Goal: Find specific page/section: Find specific page/section

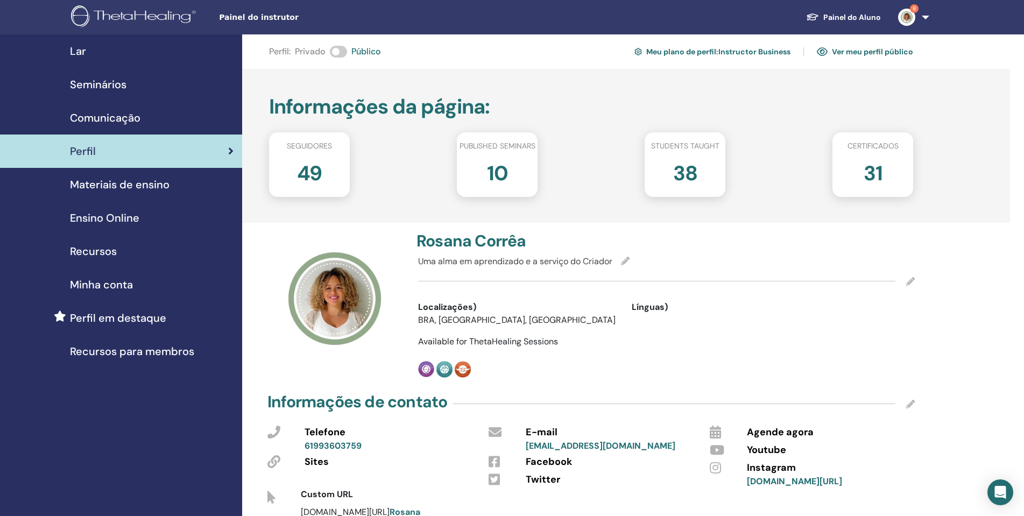
click at [868, 15] on link "Painel do Aluno" at bounding box center [843, 18] width 92 height 20
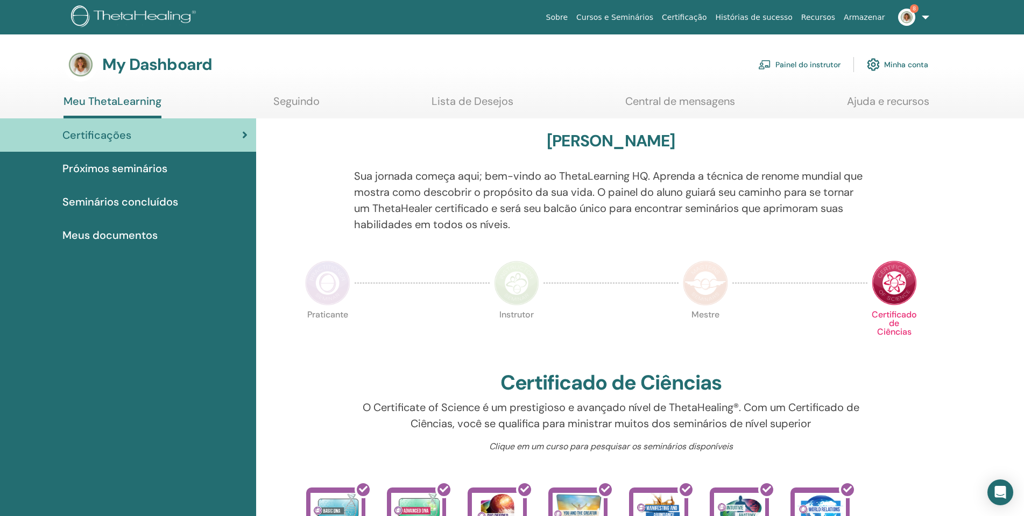
click at [154, 202] on span "Seminários concluídos" at bounding box center [120, 202] width 116 height 16
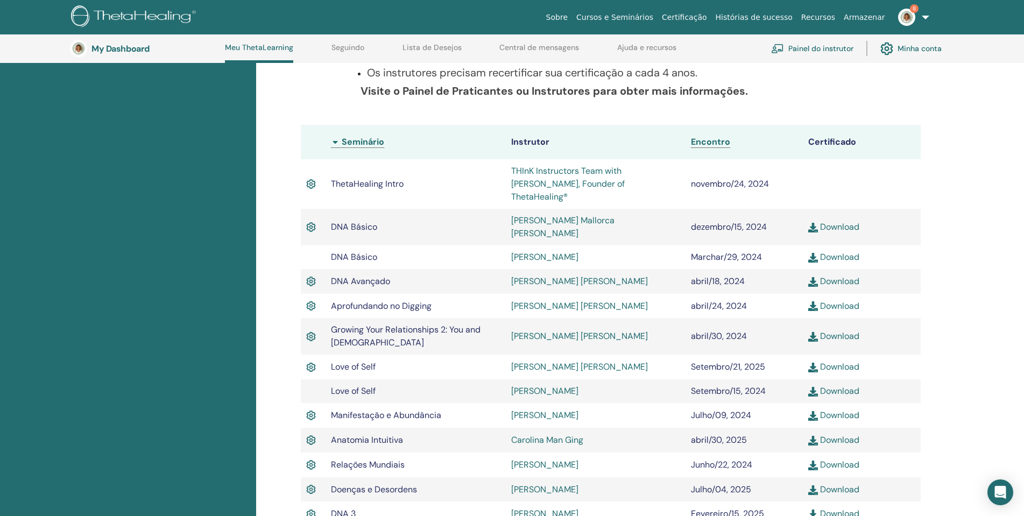
scroll to position [560, 0]
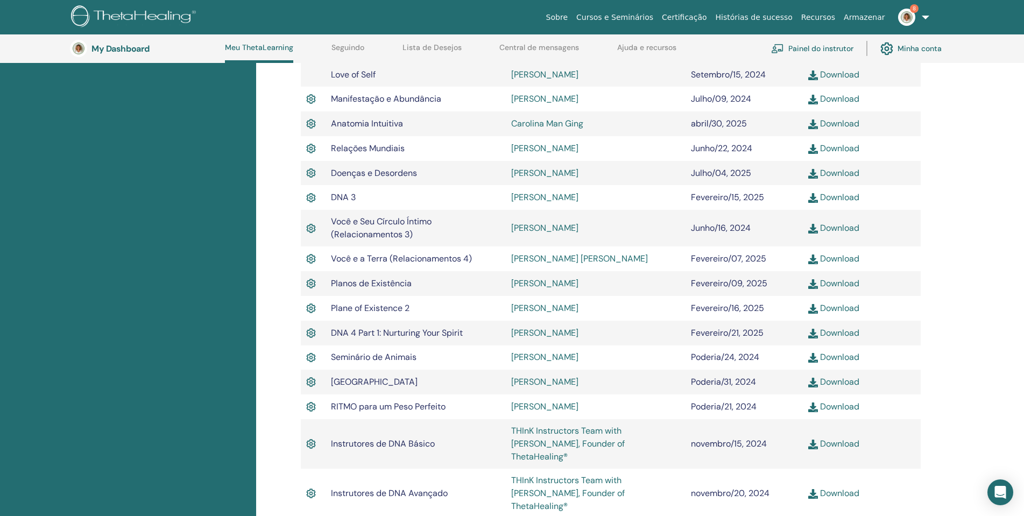
drag, startPoint x: 389, startPoint y: 280, endPoint x: 752, endPoint y: 286, distance: 363.2
click at [752, 296] on tr "Plane of Existence 2 Matthias Wirth Fevereiro/16, 2025 Download" at bounding box center [611, 308] width 620 height 25
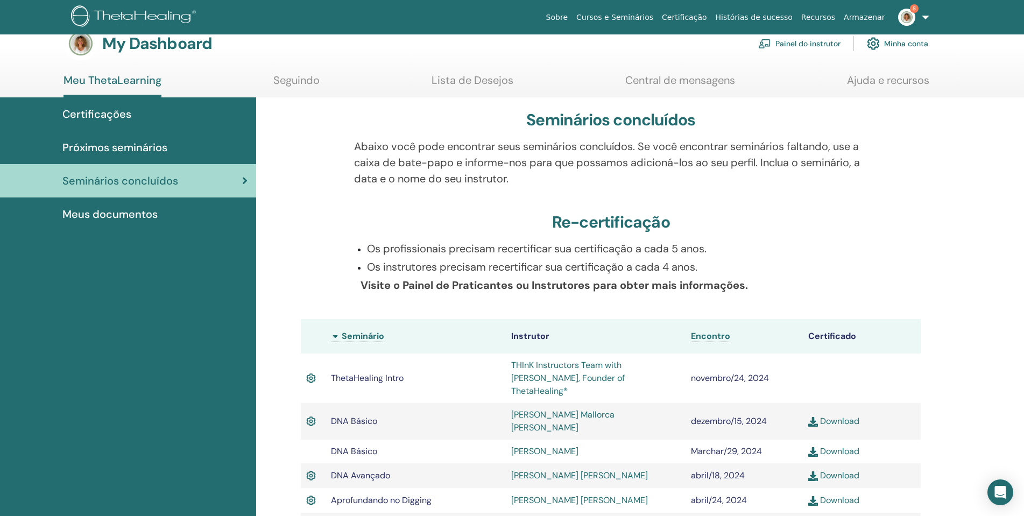
scroll to position [0, 0]
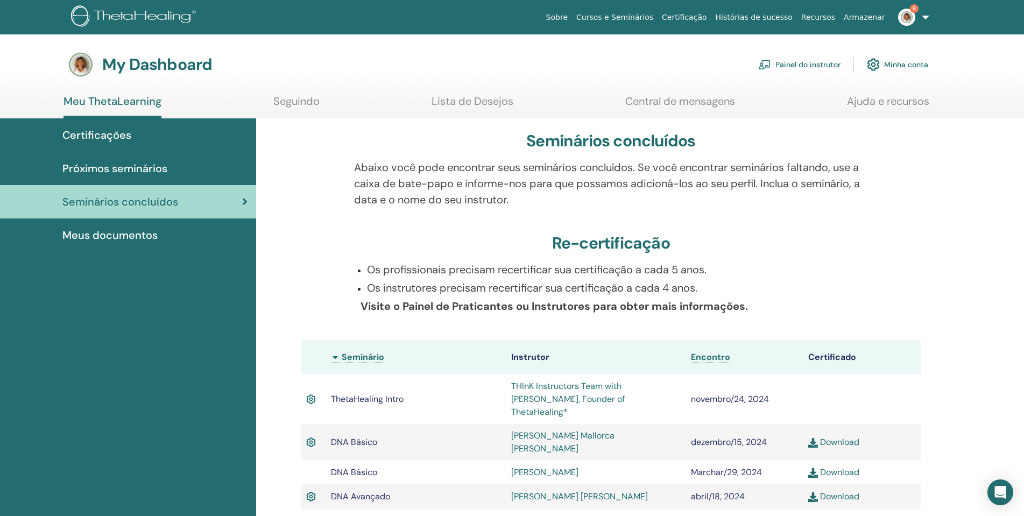
click at [817, 65] on link "Painel do instrutor" at bounding box center [799, 65] width 82 height 24
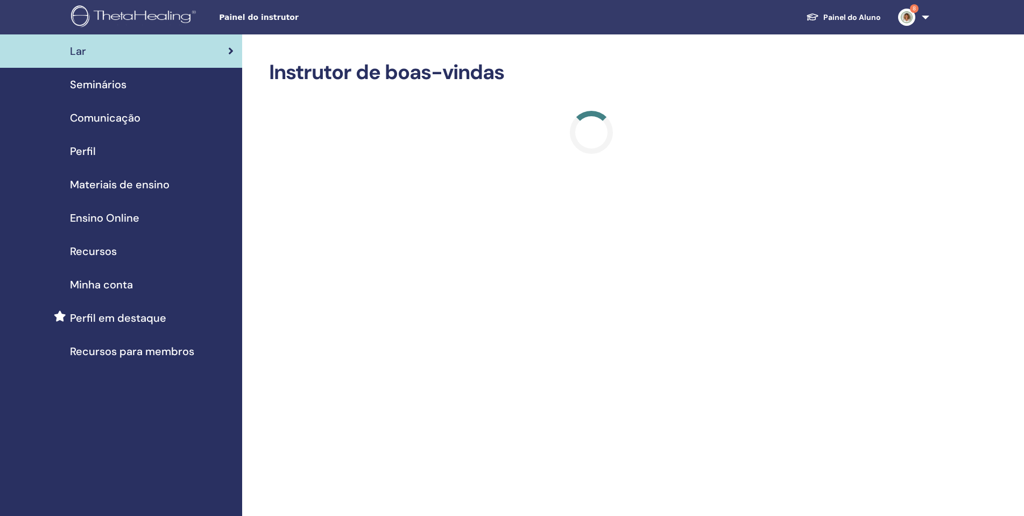
click at [137, 183] on span "Materiais de ensino" at bounding box center [120, 184] width 100 height 16
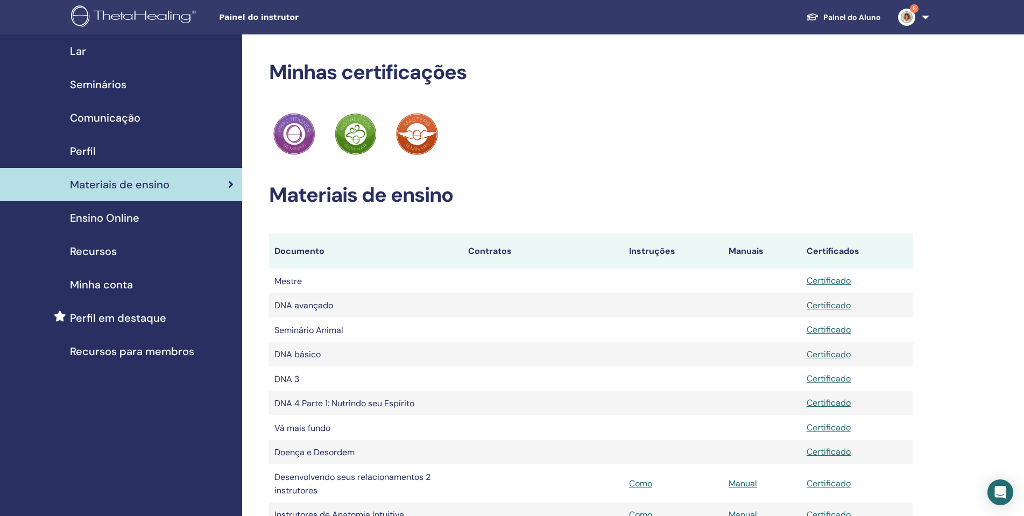
click at [98, 82] on font "Seminários" at bounding box center [98, 84] width 56 height 14
